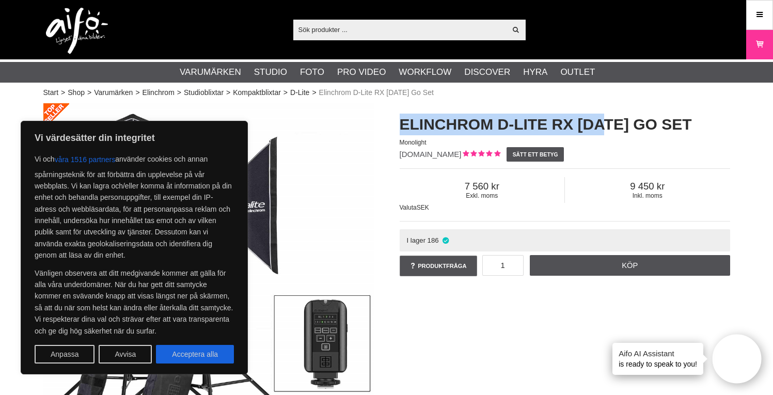
drag, startPoint x: 403, startPoint y: 123, endPoint x: 596, endPoint y: 121, distance: 193.0
click at [596, 121] on h1 "Elinchrom D-Lite RX [DATE] Go Set" at bounding box center [564, 125] width 330 height 22
copy h1 "Elinchrom D-Lite RX 4/4"
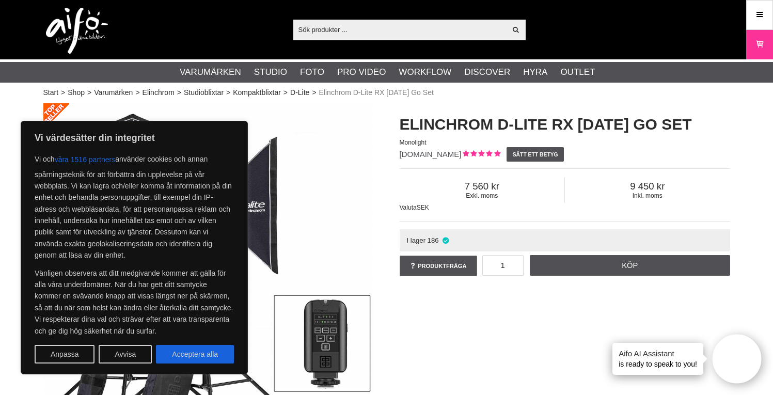
click at [545, 307] on div "Elinchrom D-Lite RX 4/4 Softbox To Go Elinchrom D-Lite RX [DATE] Go Set Monolig…" at bounding box center [386, 300] width 712 height 395
click at [186, 354] on button "Acceptera alla" at bounding box center [195, 354] width 78 height 19
checkbox input "true"
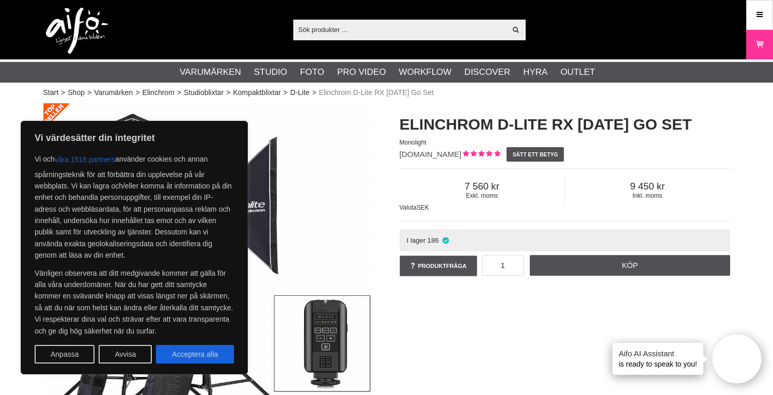
checkbox input "true"
